Goal: Task Accomplishment & Management: Complete application form

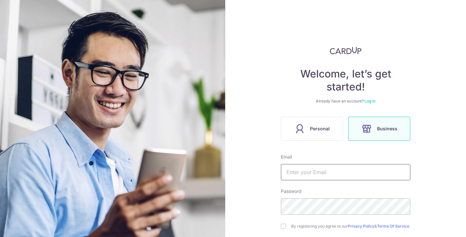
scroll to position [65, 0]
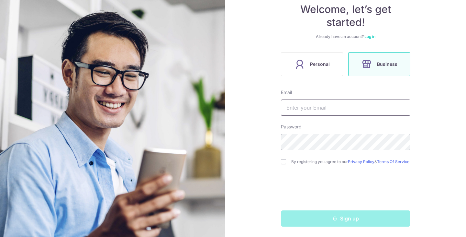
type input "c"
type input "ConquestDesignGroupPTELTD@gmail.com"
click at [337, 219] on div "Sign up" at bounding box center [345, 218] width 137 height 16
click at [286, 163] on div "By registering you agree to our Privacy Policy & Terms Of Service" at bounding box center [345, 162] width 129 height 8
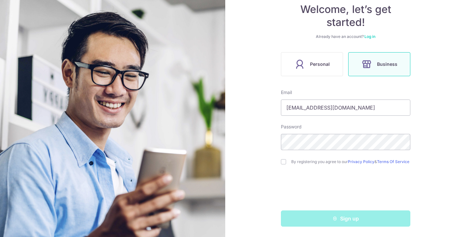
click at [285, 162] on div "By registering you agree to our Privacy Policy & Terms Of Service" at bounding box center [345, 162] width 129 height 8
click at [282, 160] on input "checkbox" at bounding box center [283, 161] width 5 height 5
checkbox input "true"
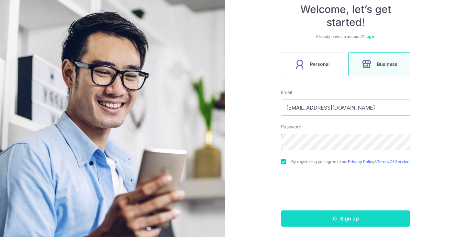
click at [326, 217] on button "Sign up" at bounding box center [345, 218] width 129 height 16
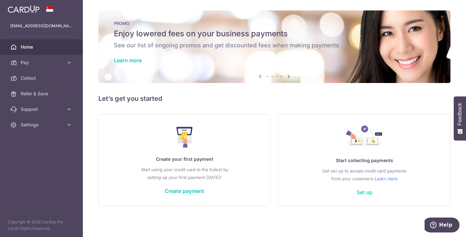
click at [366, 194] on link "Set up" at bounding box center [365, 192] width 16 height 6
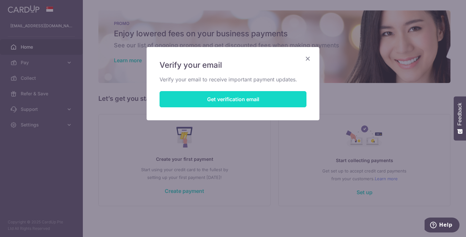
click at [235, 96] on button "Get verification email" at bounding box center [233, 99] width 147 height 16
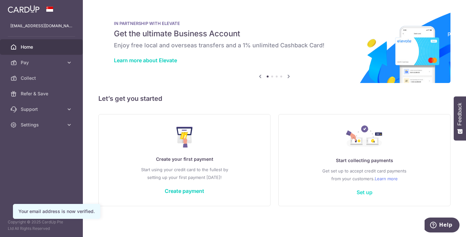
click at [364, 191] on link "Set up" at bounding box center [365, 192] width 16 height 6
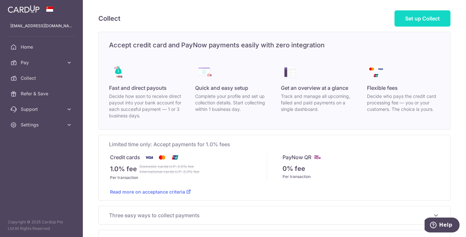
click at [385, 17] on span "Set up Collect" at bounding box center [422, 18] width 35 height 6
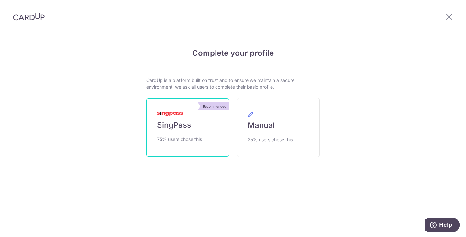
click at [200, 123] on link "Recommended SingPass 75% users chose this" at bounding box center [187, 127] width 83 height 58
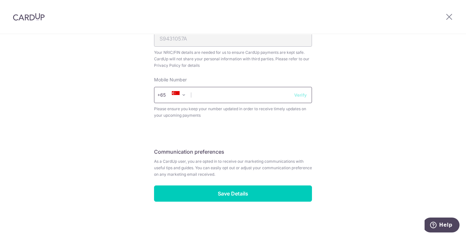
scroll to position [243, 0]
click at [217, 93] on input "text" at bounding box center [233, 94] width 158 height 16
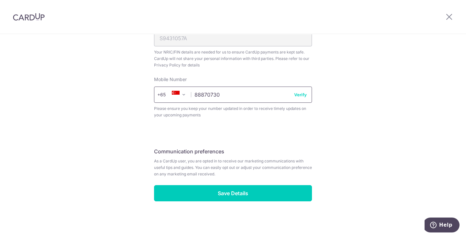
click at [289, 98] on input "88870730" at bounding box center [233, 94] width 158 height 16
type input "88870730"
click at [295, 97] on button "Verify" at bounding box center [300, 94] width 13 height 6
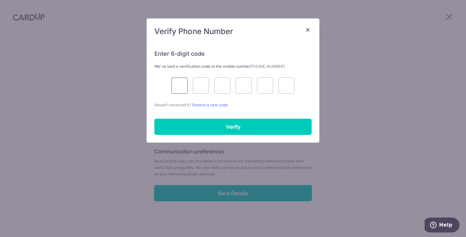
click at [179, 84] on input "text" at bounding box center [180, 85] width 16 height 16
type input "6"
type input "4"
type input "3"
type input "6"
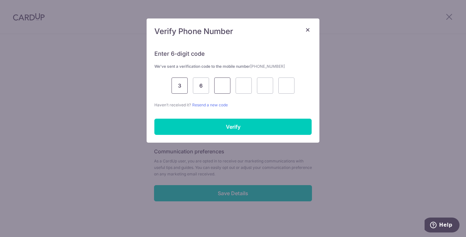
type input "4"
type input "2"
type input "4"
type input "2"
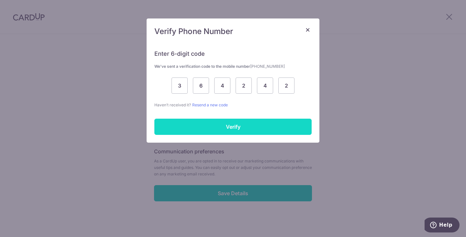
click at [207, 131] on input "Verify" at bounding box center [232, 126] width 157 height 16
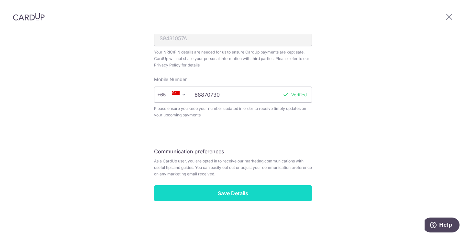
click at [234, 185] on input "Save Details" at bounding box center [233, 193] width 158 height 16
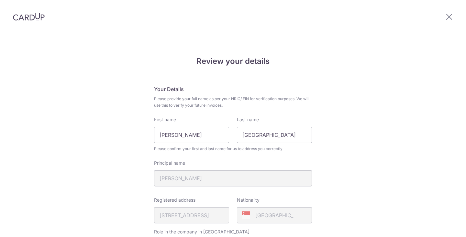
scroll to position [189, 0]
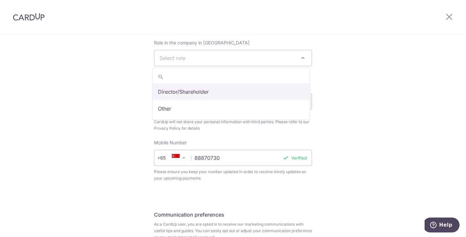
click at [234, 65] on span "Select role" at bounding box center [232, 58] width 157 height 16
select select "director"
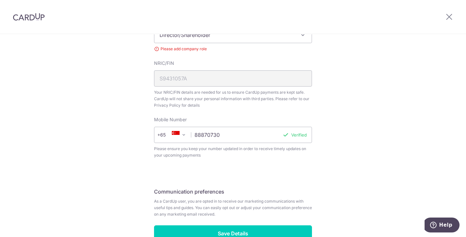
scroll to position [252, 0]
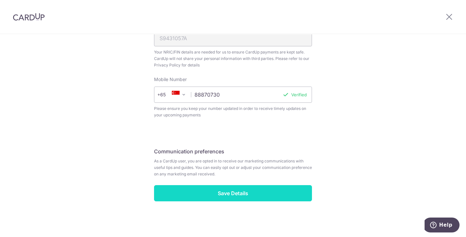
click at [239, 192] on input "Save Details" at bounding box center [233, 193] width 158 height 16
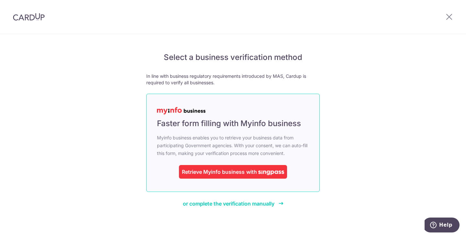
click at [259, 166] on div "Retrieve Myinfo business with" at bounding box center [233, 172] width 108 height 14
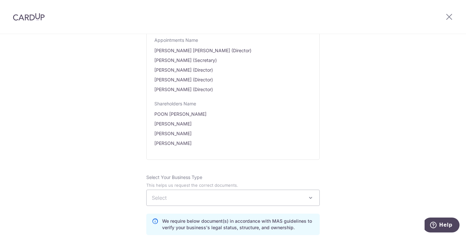
scroll to position [453, 0]
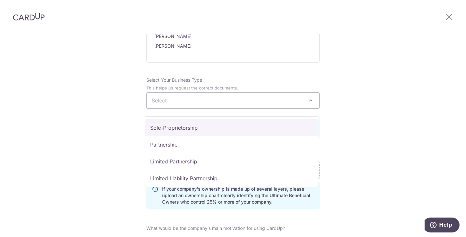
click at [198, 105] on span "Select" at bounding box center [233, 101] width 173 height 16
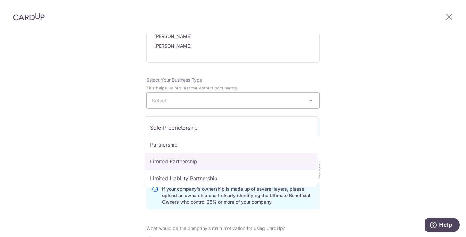
scroll to position [53, 0]
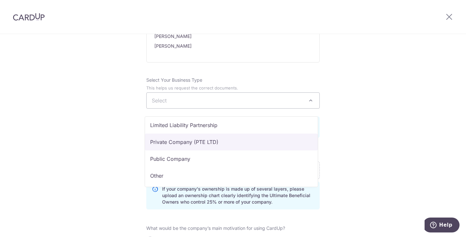
select select "Private Company (PTE LTD)"
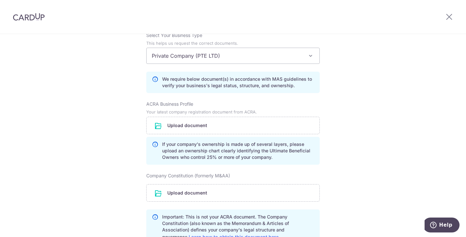
scroll to position [518, 0]
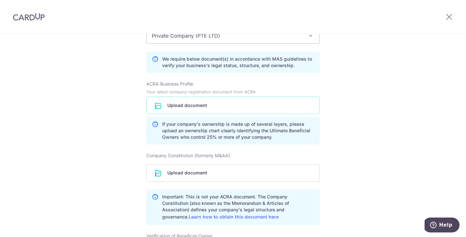
click at [208, 111] on input "file" at bounding box center [233, 105] width 173 height 17
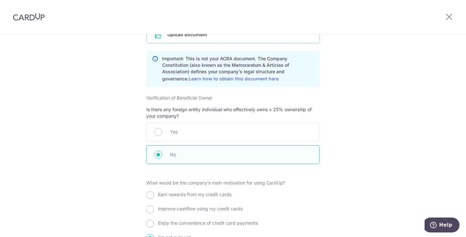
scroll to position [615, 0]
